Goal: Information Seeking & Learning: Learn about a topic

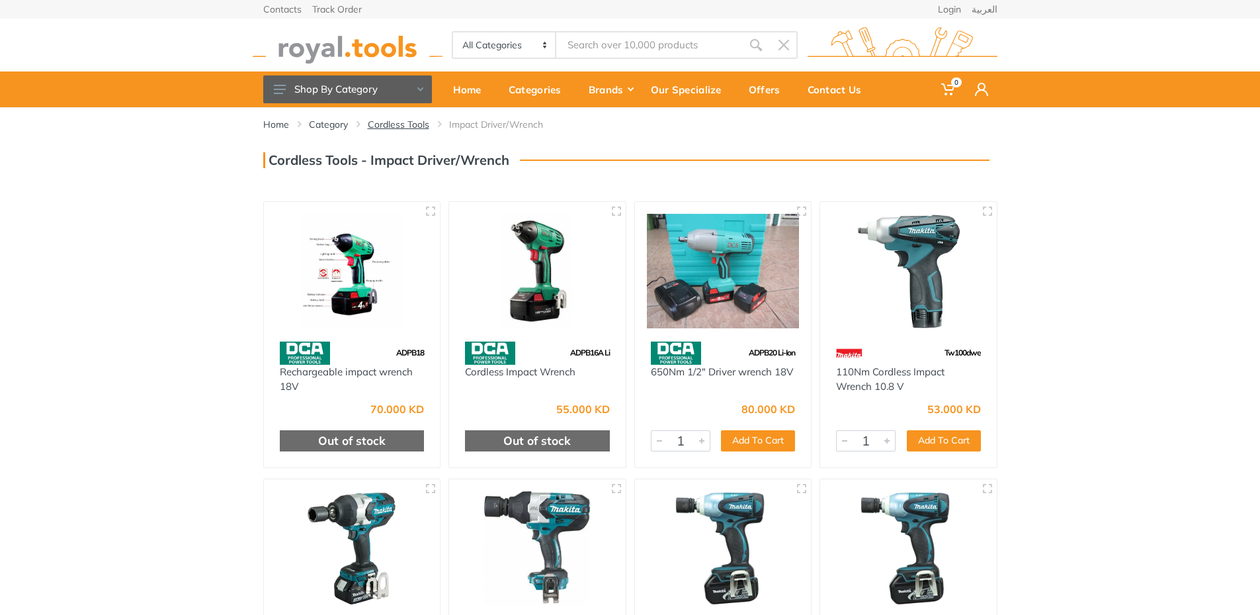
click at [400, 123] on link "Cordless Tools" at bounding box center [399, 124] width 62 height 13
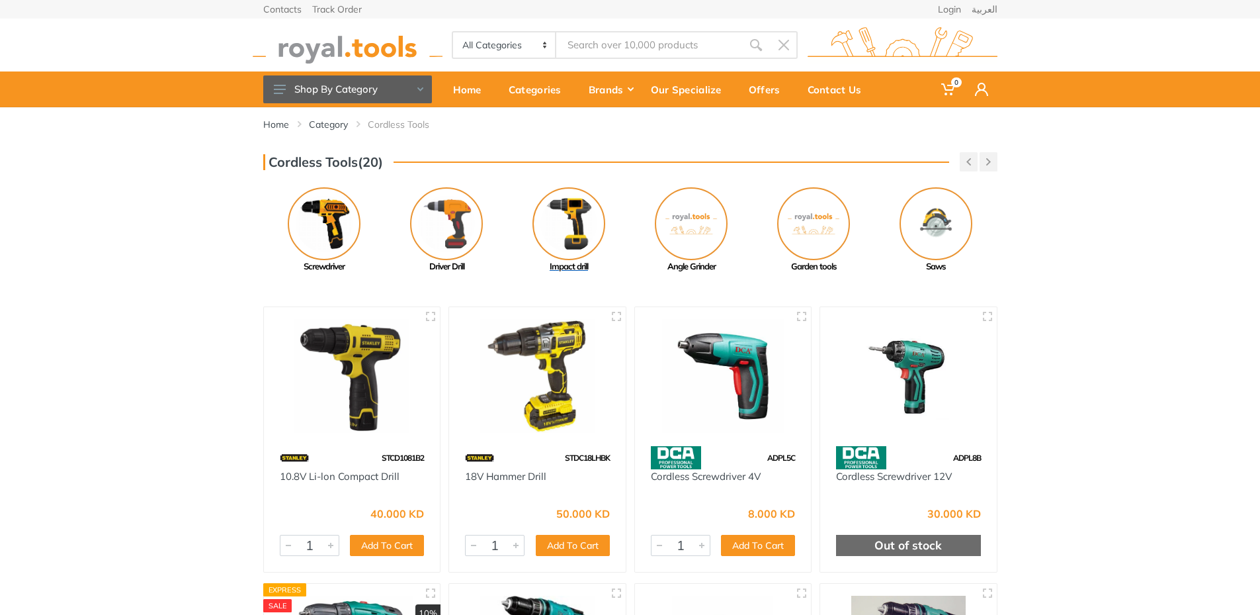
click at [559, 221] on img at bounding box center [569, 223] width 73 height 73
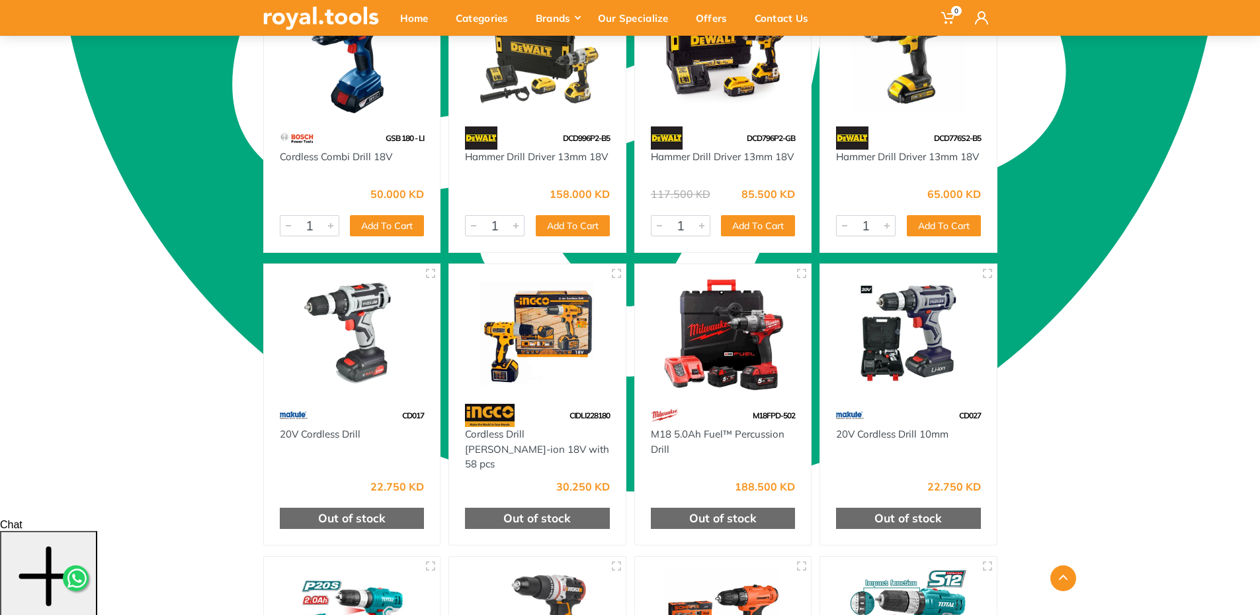
scroll to position [1860, 0]
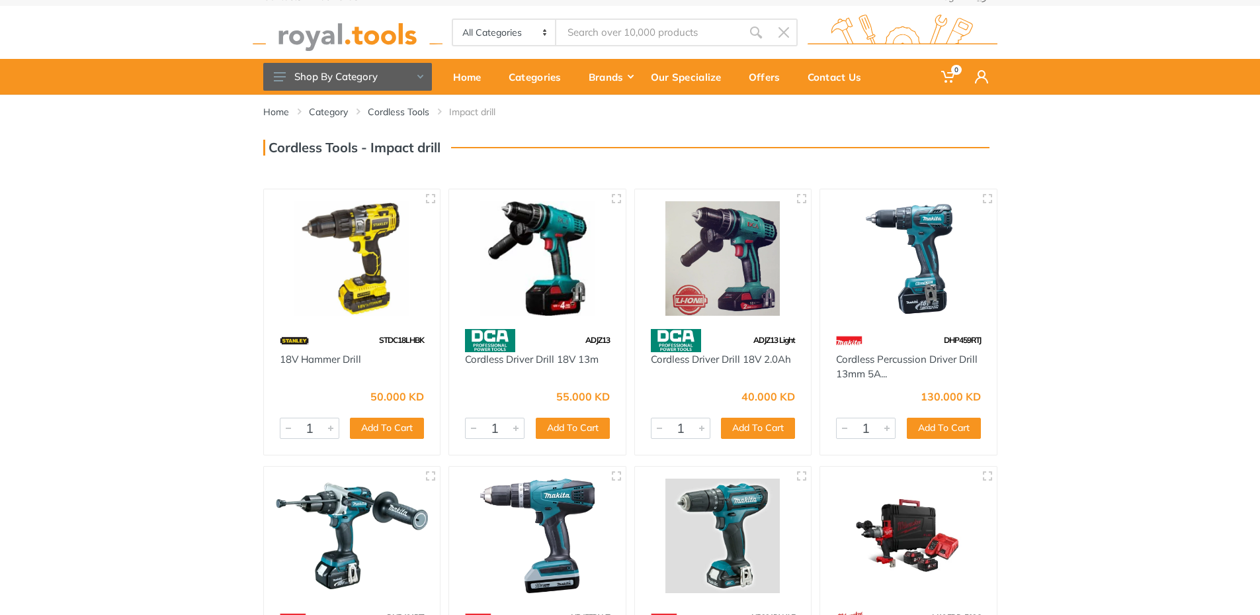
scroll to position [0, 0]
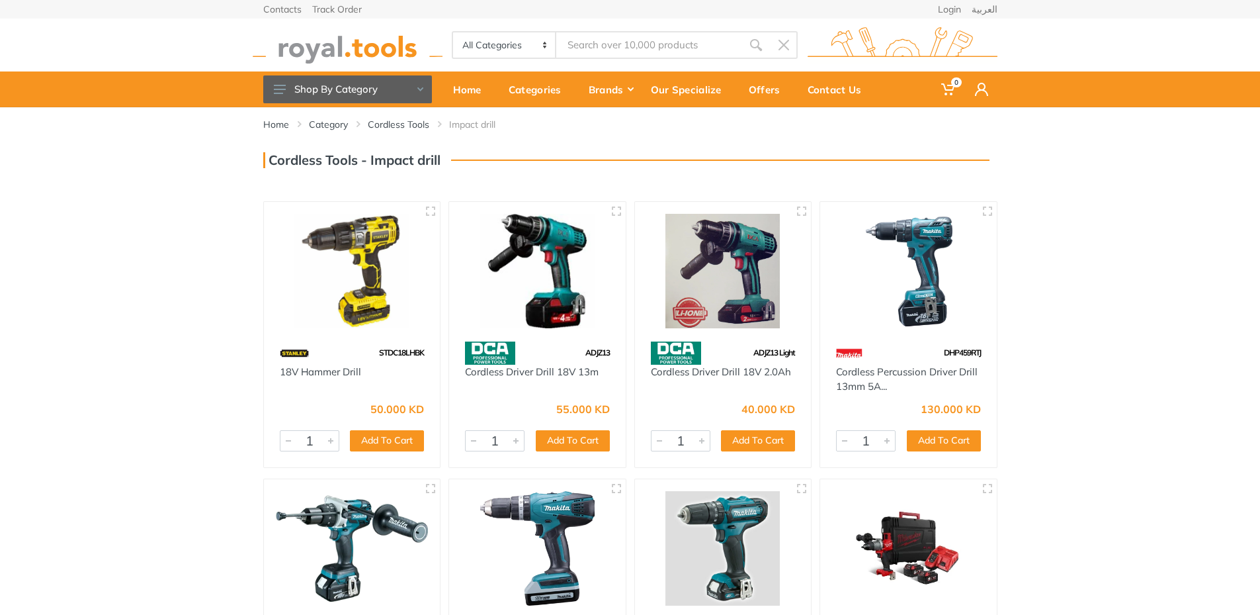
drag, startPoint x: 760, startPoint y: 121, endPoint x: 703, endPoint y: 142, distance: 61.1
click at [703, 142] on div "Home Category Cordless Tools Impact drill" at bounding box center [630, 129] width 754 height 45
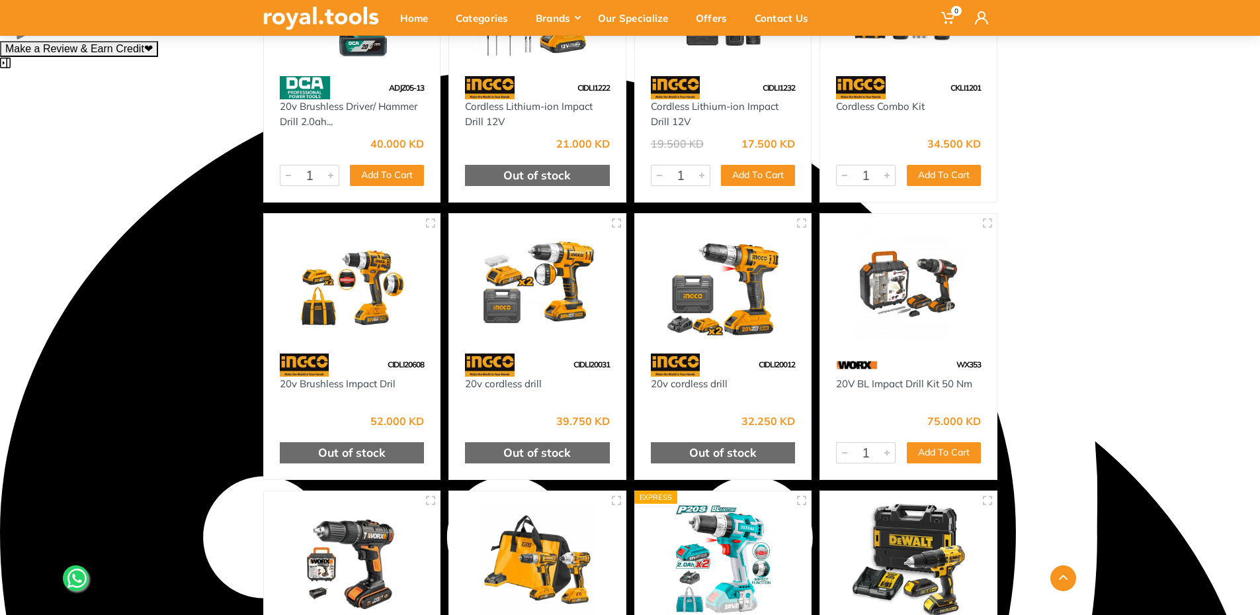
scroll to position [3087, 0]
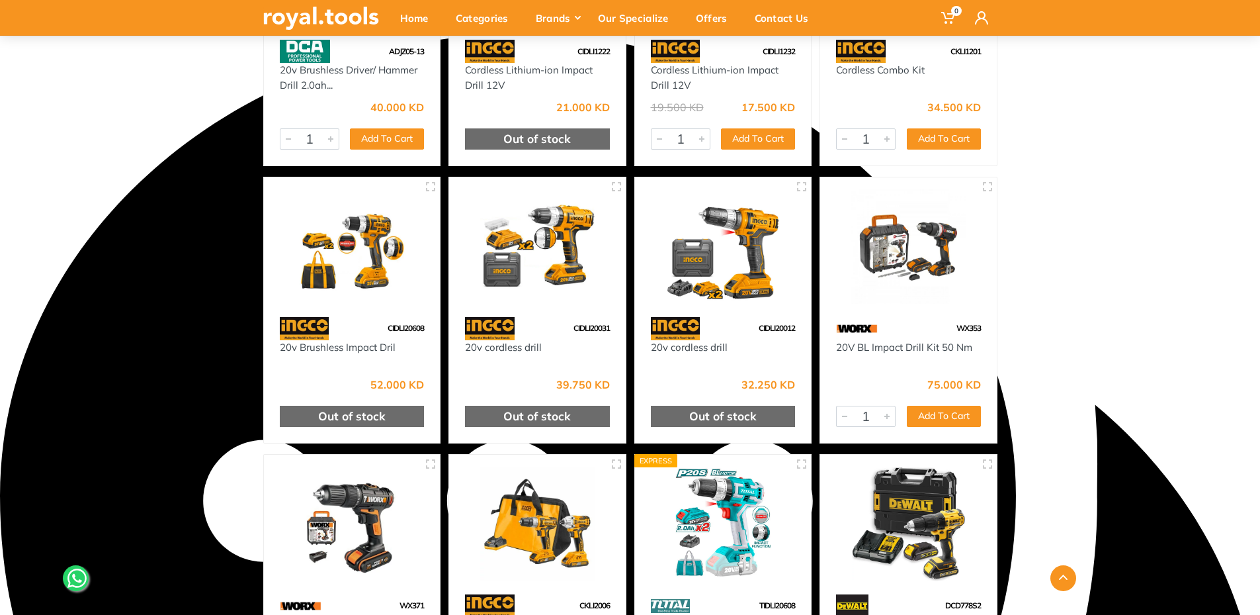
drag, startPoint x: 701, startPoint y: 291, endPoint x: 679, endPoint y: 223, distance: 71.5
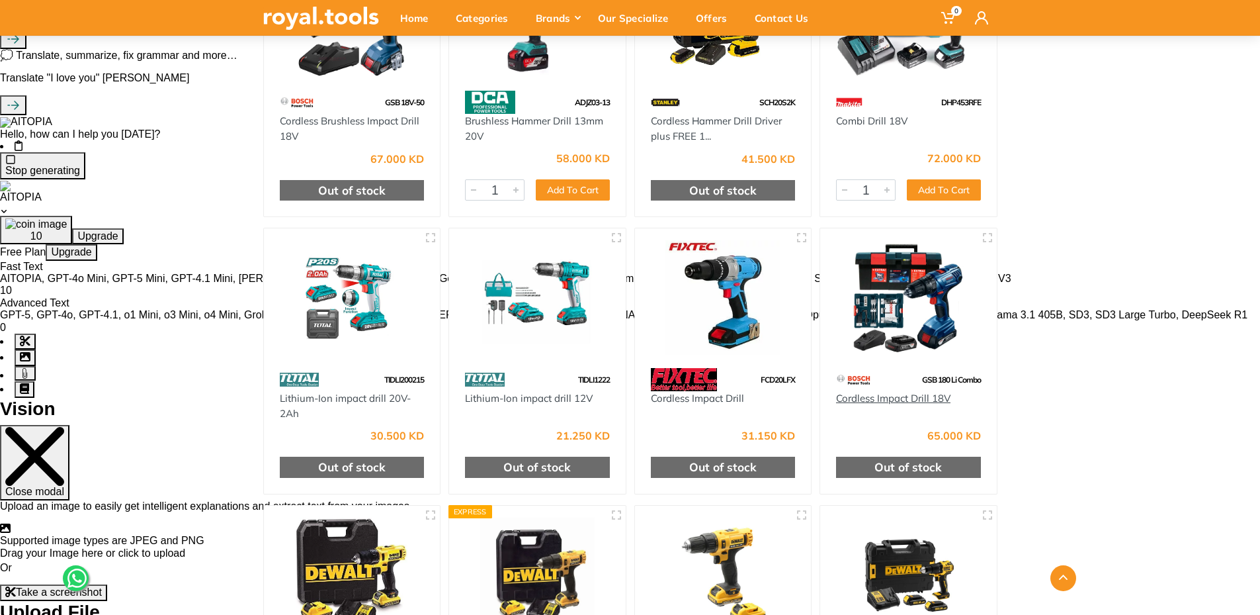
scroll to position [2426, 0]
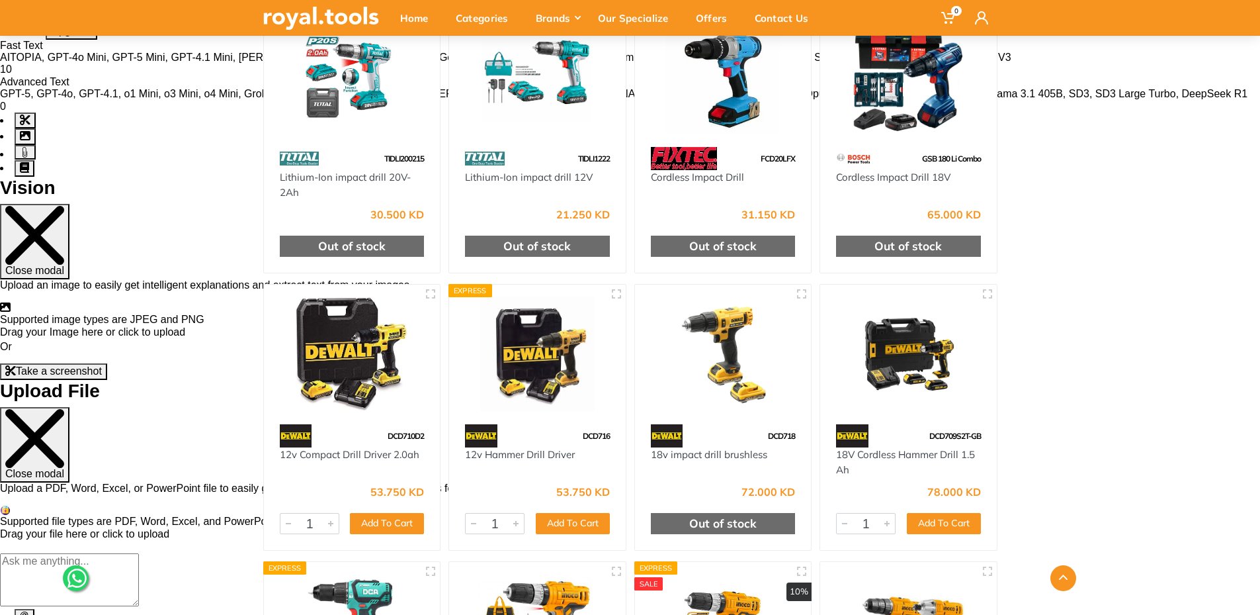
click at [889, 172] on div "Cordless Impact Drill 18V" at bounding box center [908, 185] width 145 height 30
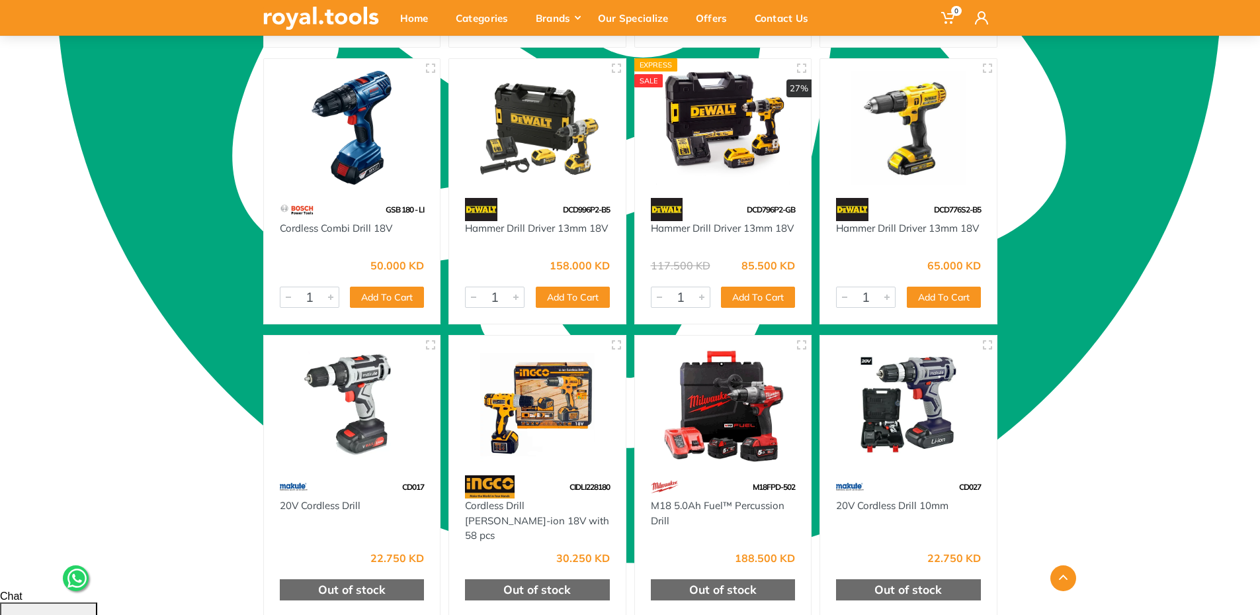
scroll to position [1103, 0]
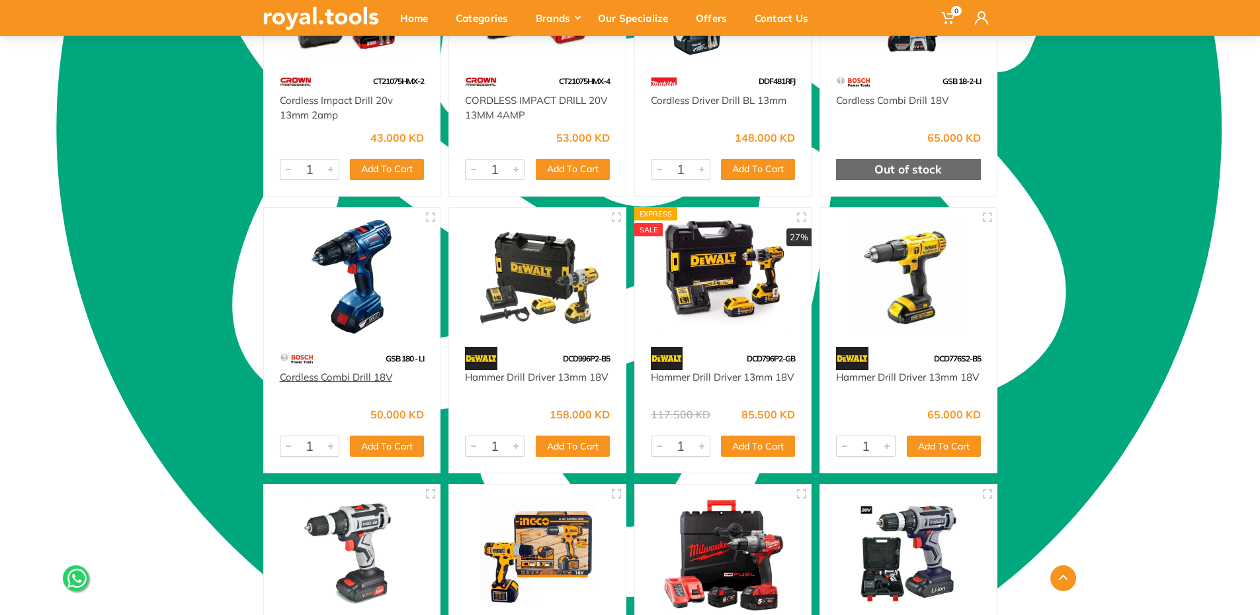
click at [335, 372] on link "Cordless Combi Drill 18V" at bounding box center [336, 376] width 112 height 13
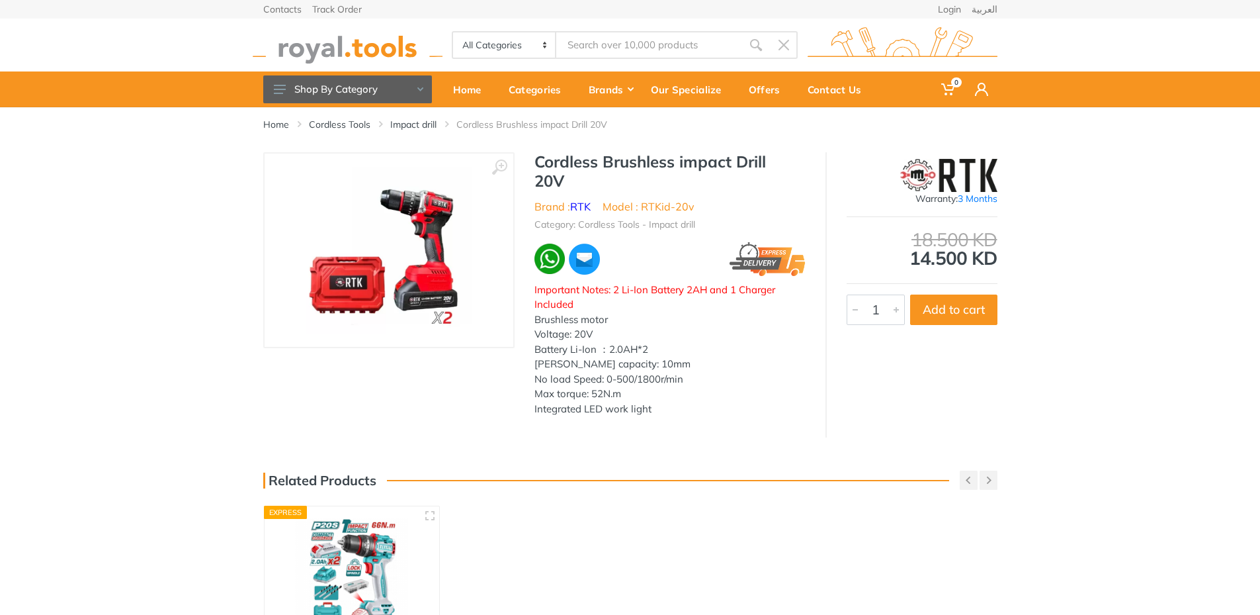
click at [434, 273] on img at bounding box center [389, 250] width 167 height 167
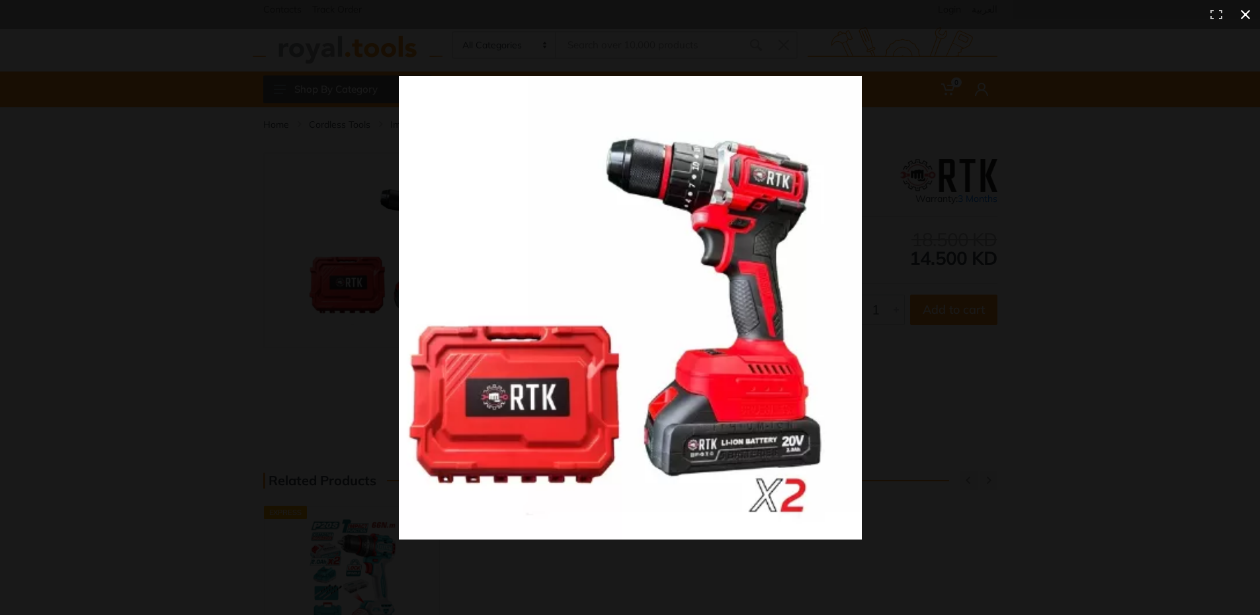
click at [800, 44] on div at bounding box center [630, 307] width 1260 height 615
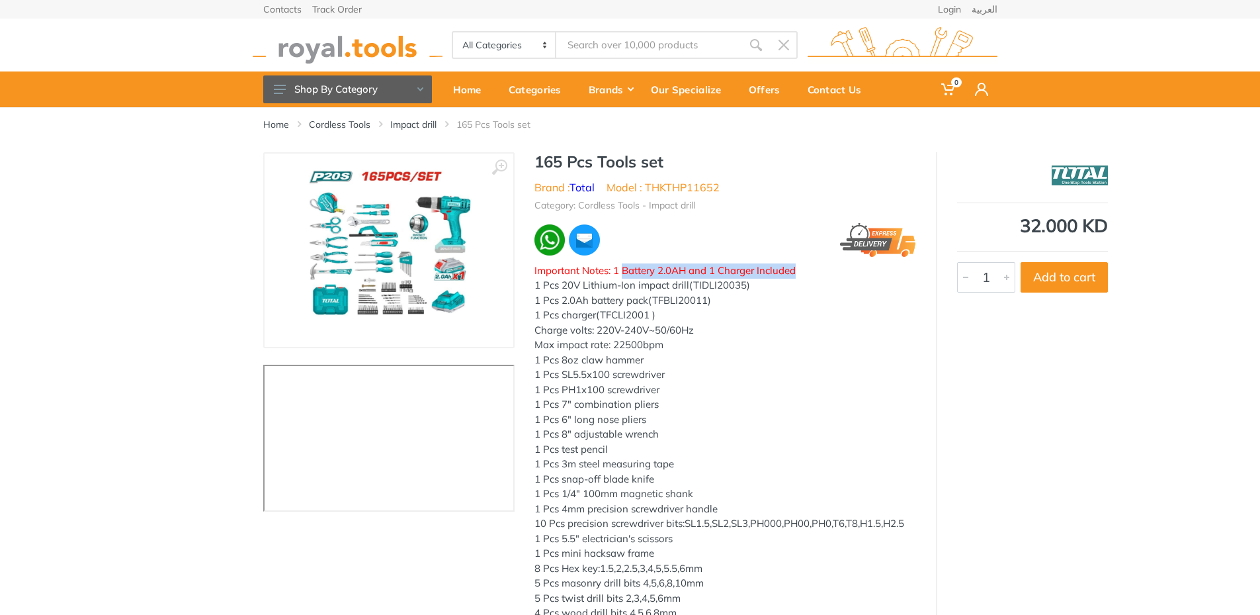
drag, startPoint x: 624, startPoint y: 273, endPoint x: 800, endPoint y: 265, distance: 175.5
type textarea "Battery 2.0AH and 1 Charger Included"
click at [800, 265] on div "Important Notes: 1 Battery 2.0AH and 1 Charger Included 1 Pcs 20V Lithium-Ion i…" at bounding box center [726, 501] width 382 height 476
drag, startPoint x: 550, startPoint y: 295, endPoint x: 685, endPoint y: 292, distance: 135.0
click at [685, 293] on div "1 Pcs 2.0Ah battery pack(TFBLI20011)" at bounding box center [726, 300] width 382 height 15
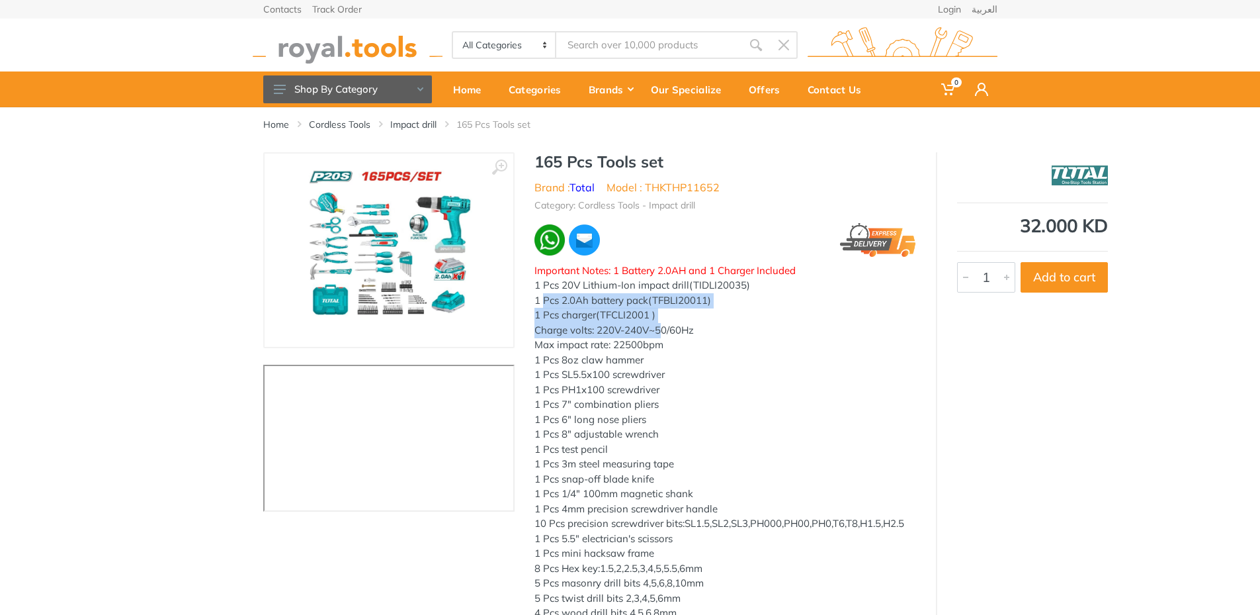
drag, startPoint x: 544, startPoint y: 307, endPoint x: 664, endPoint y: 322, distance: 120.7
click at [664, 323] on div "Important Notes: 1 Battery 2.0AH and 1 Charger Included 1 Pcs 20V Lithium-Ion i…" at bounding box center [726, 501] width 382 height 476
click at [590, 343] on div "Max impact rate: 22500bpm" at bounding box center [726, 344] width 382 height 15
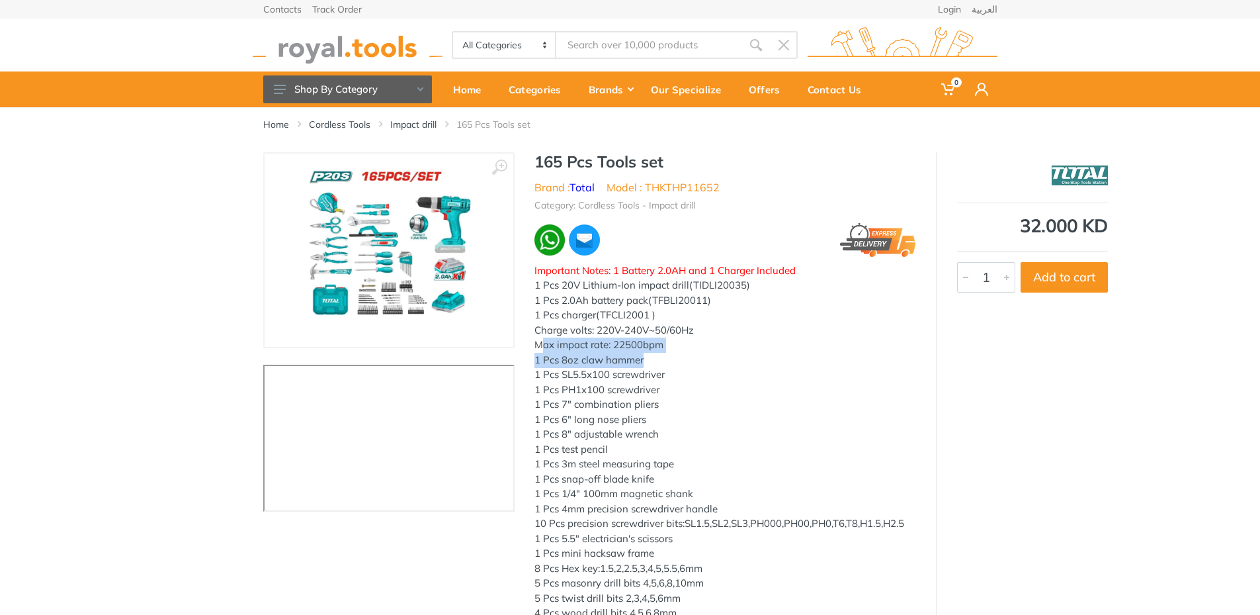
drag, startPoint x: 542, startPoint y: 348, endPoint x: 662, endPoint y: 366, distance: 121.1
click at [662, 366] on div "Important Notes: 1 Battery 2.0AH and 1 Charger Included 1 Pcs 20V Lithium-Ion i…" at bounding box center [726, 501] width 382 height 476
click at [595, 380] on div "1 Pcs SL5.5x100 screwdriver" at bounding box center [726, 374] width 382 height 15
click at [419, 271] on img at bounding box center [389, 250] width 167 height 167
drag, startPoint x: 851, startPoint y: 186, endPoint x: 931, endPoint y: 122, distance: 102.6
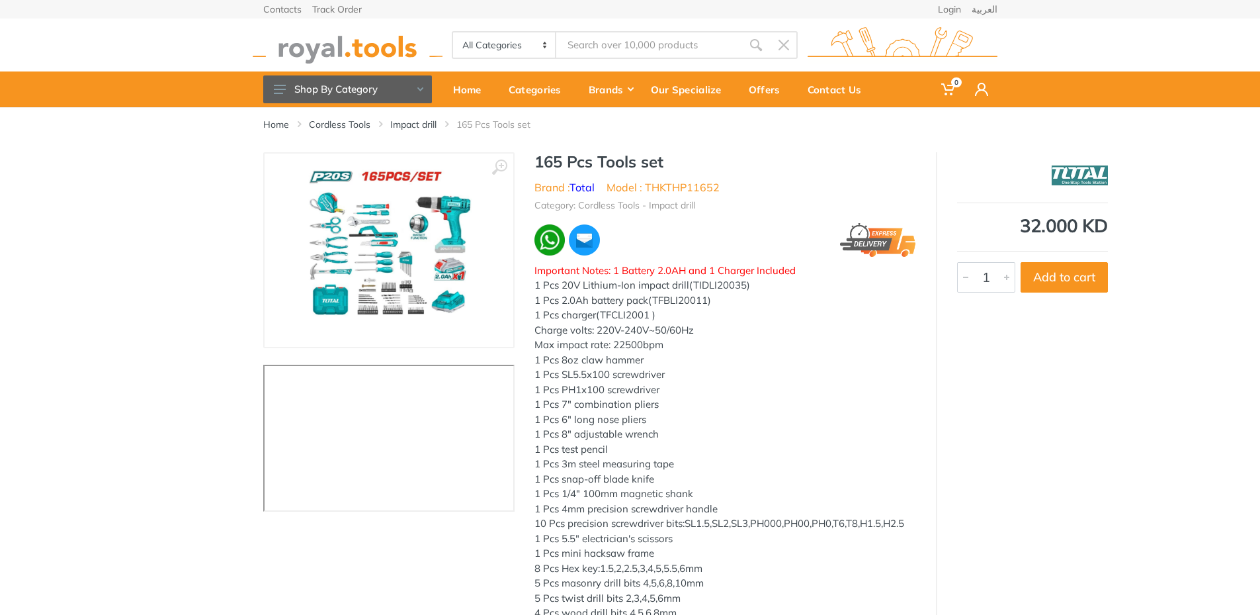
click at [931, 122] on ol "Home Cordless Tools Impact drill 165 Pcs Tools set" at bounding box center [630, 124] width 734 height 13
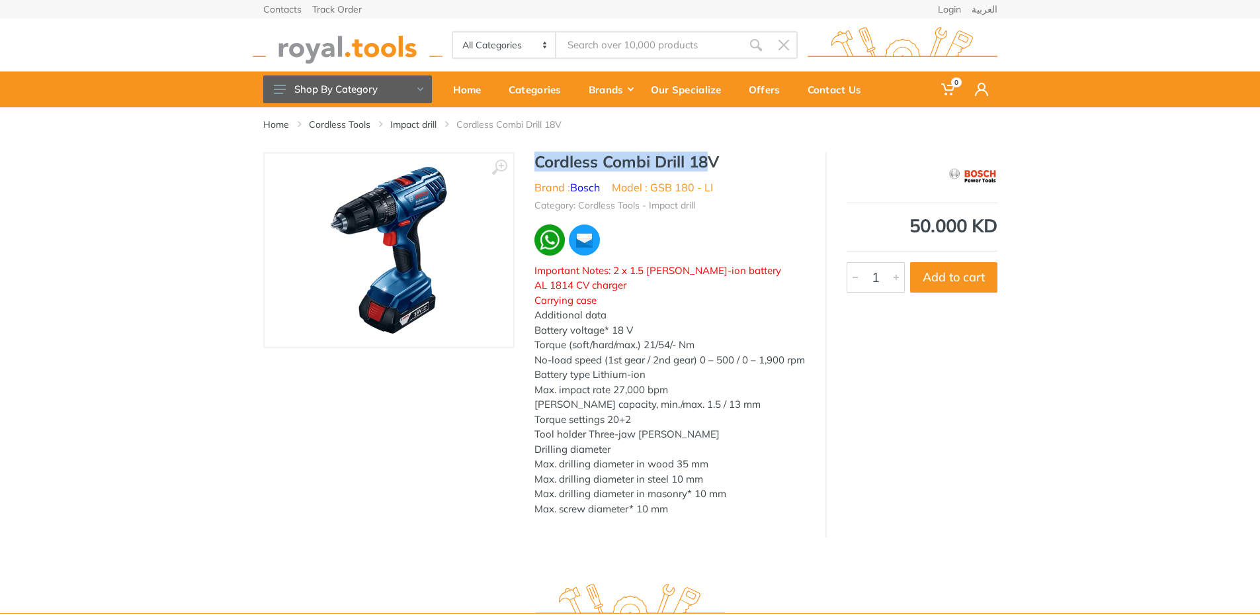
drag, startPoint x: 527, startPoint y: 154, endPoint x: 708, endPoint y: 163, distance: 181.5
type textarea "Cordless Combi Drill 18"
click at [708, 163] on div "Cordless Combi Drill 18V Brand : Bosch Model : GSB 180 - LI Category: Cordless …" at bounding box center [670, 338] width 311 height 372
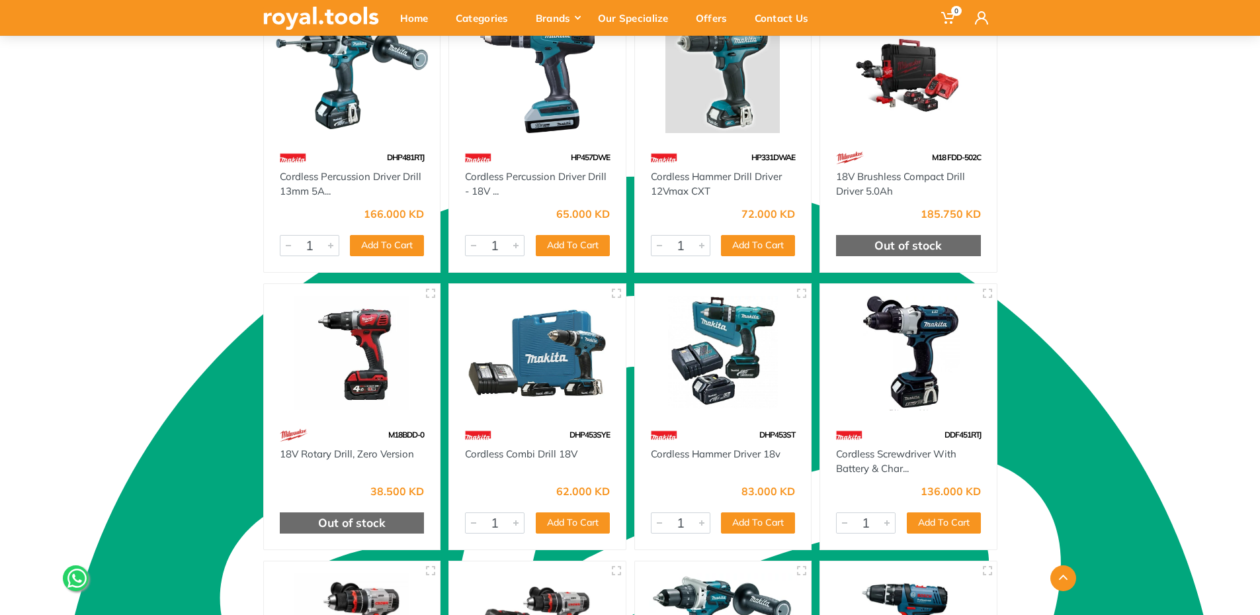
scroll to position [914, 0]
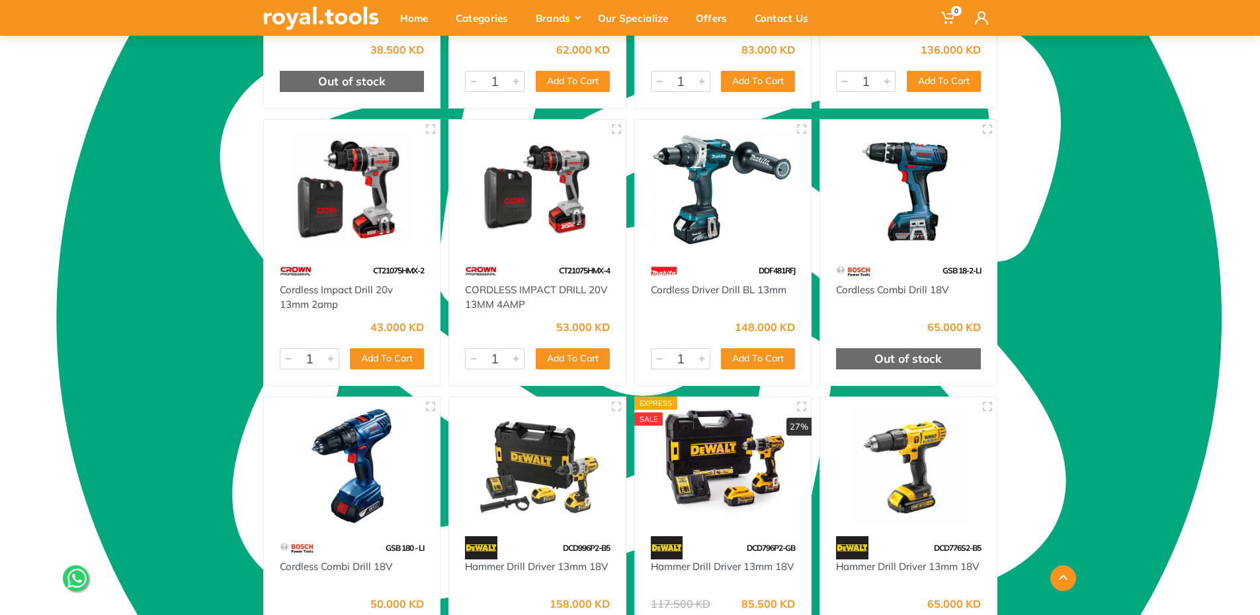
click at [877, 232] on img at bounding box center [908, 189] width 153 height 114
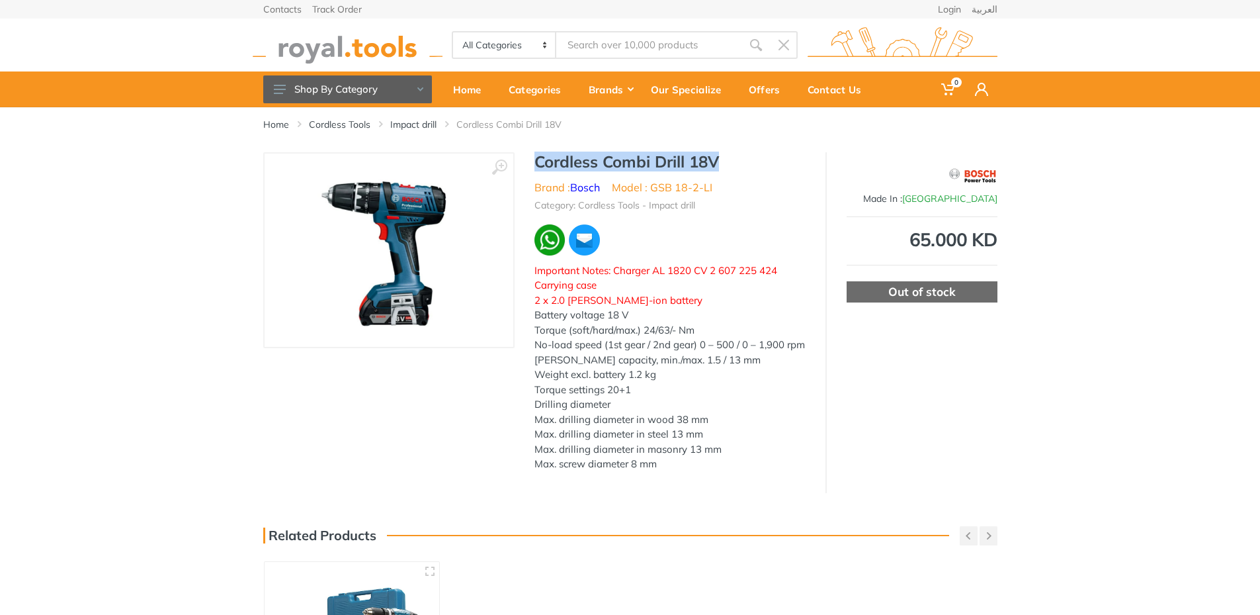
drag, startPoint x: 536, startPoint y: 163, endPoint x: 721, endPoint y: 157, distance: 184.7
type textarea "Cordless Combi Drill 18V"
click at [721, 157] on h1 "Cordless Combi Drill 18V" at bounding box center [670, 161] width 271 height 19
